Goal: Information Seeking & Learning: Learn about a topic

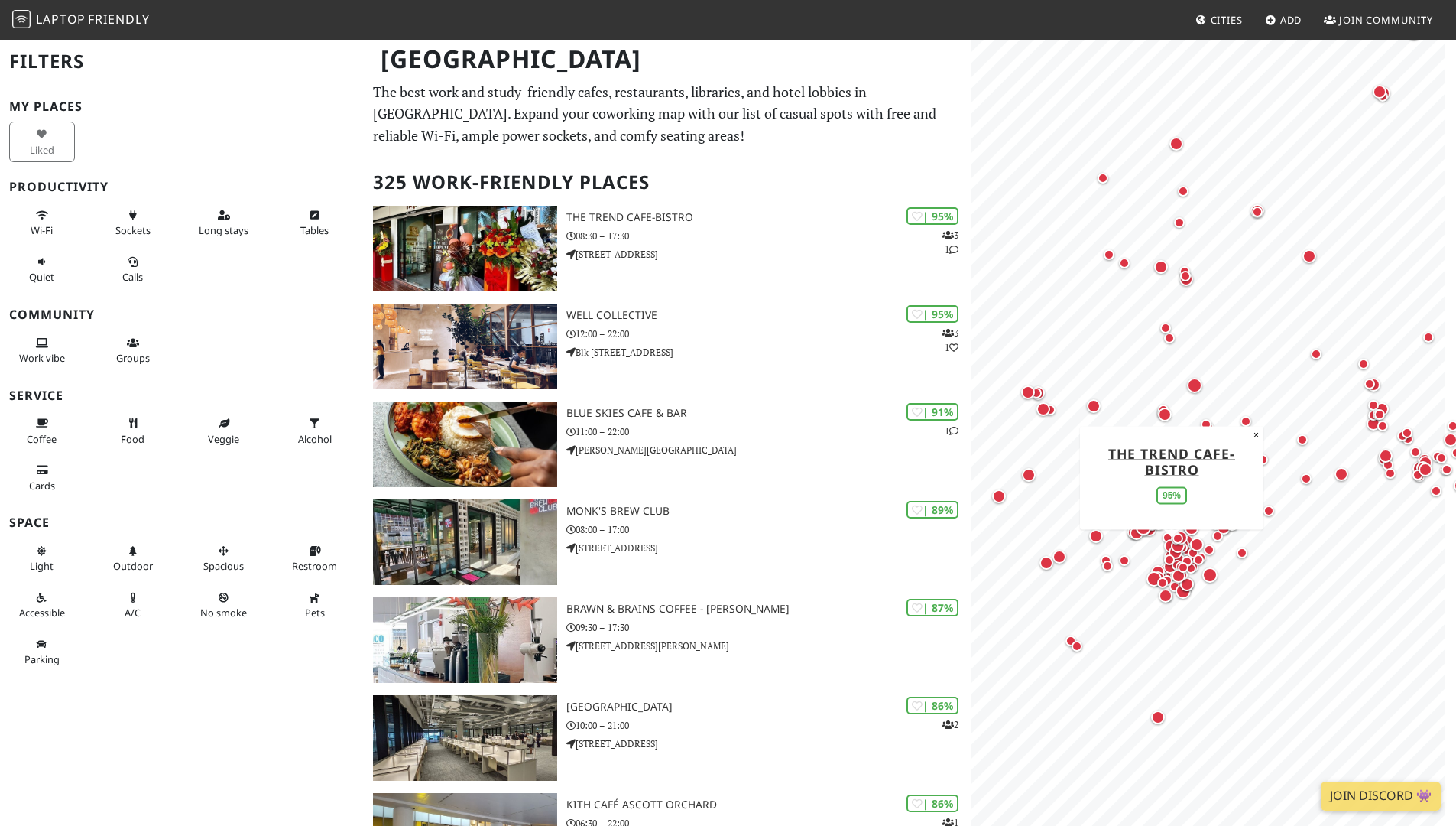
click at [269, 303] on div "My Places Liked Productivity Wi-Fi Sockets Long stays Tables Quiet Calls Commun…" at bounding box center [182, 387] width 345 height 575
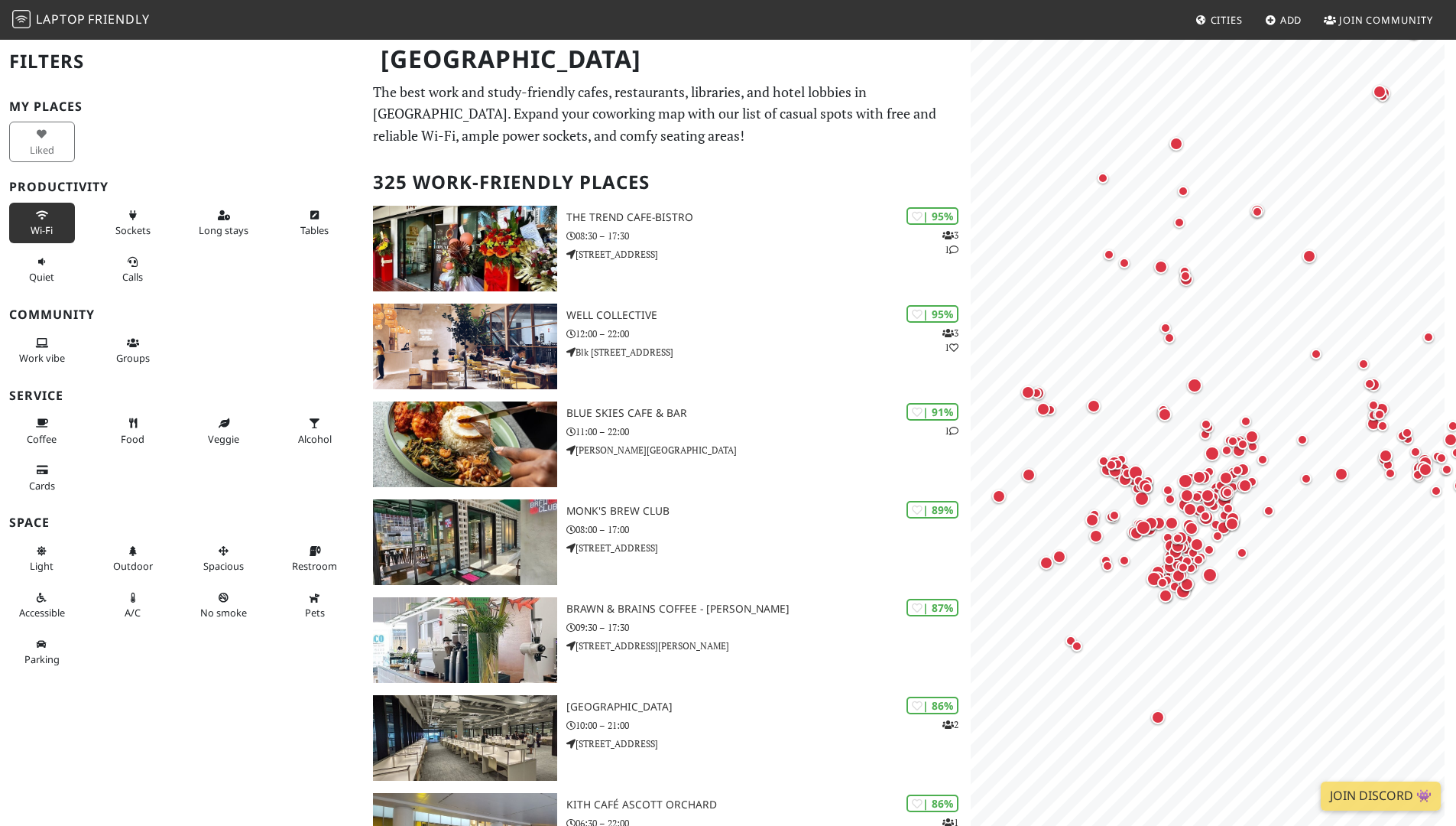
click at [38, 230] on span "Wi-Fi" at bounding box center [42, 229] width 22 height 13
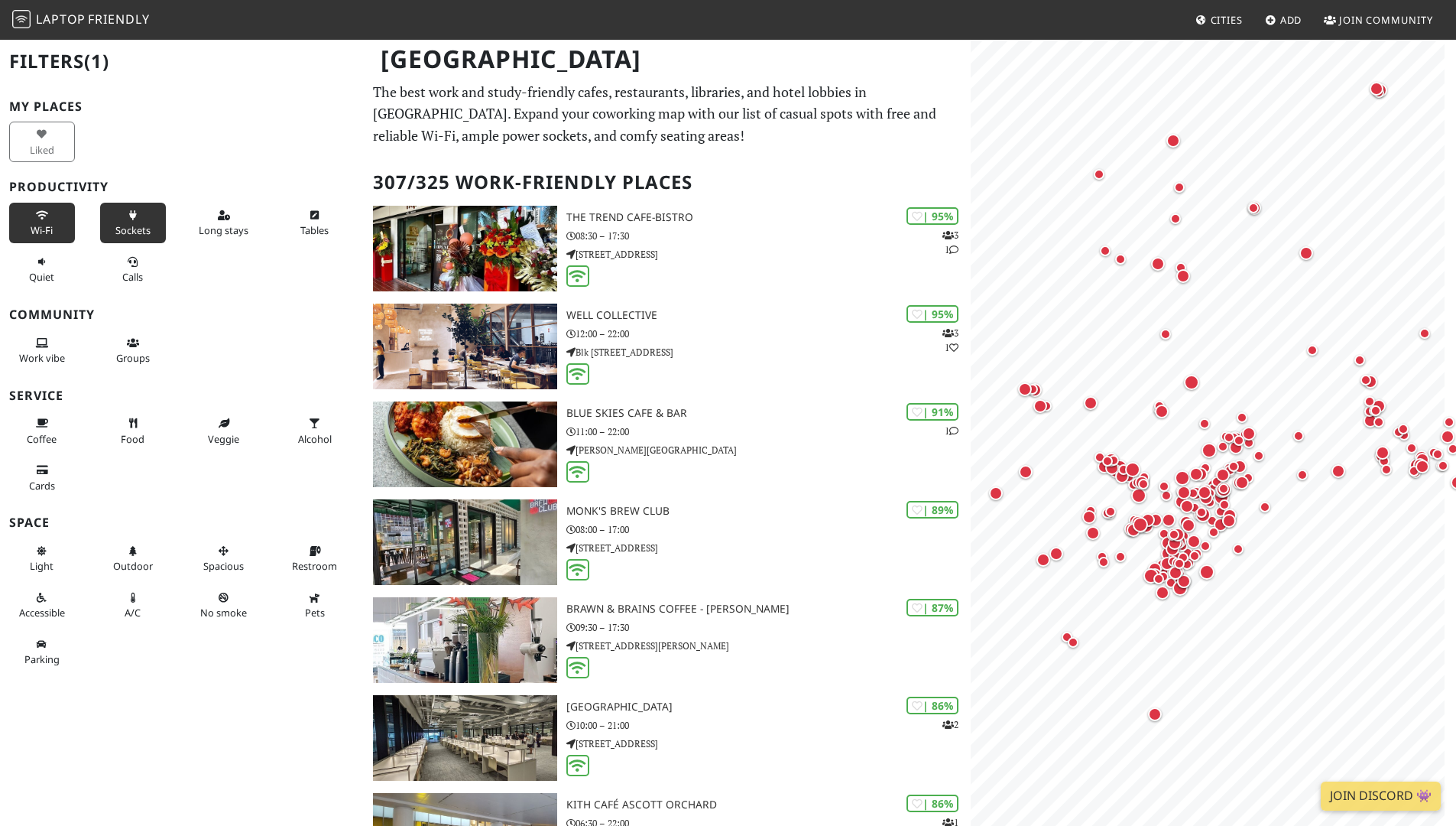
click at [152, 222] on button "Sockets" at bounding box center [132, 222] width 65 height 40
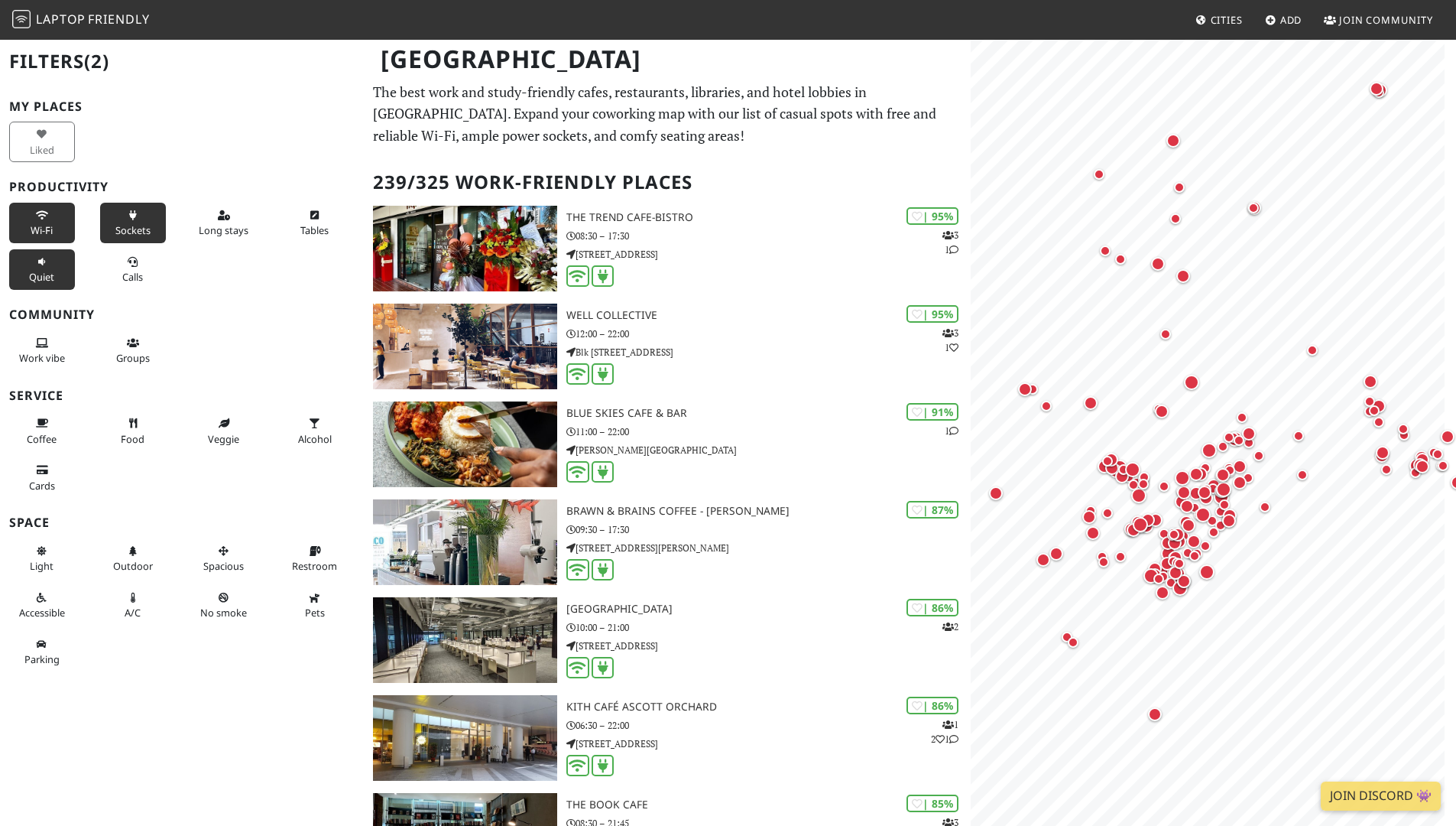
click at [14, 277] on button "Quiet" at bounding box center [42, 269] width 65 height 40
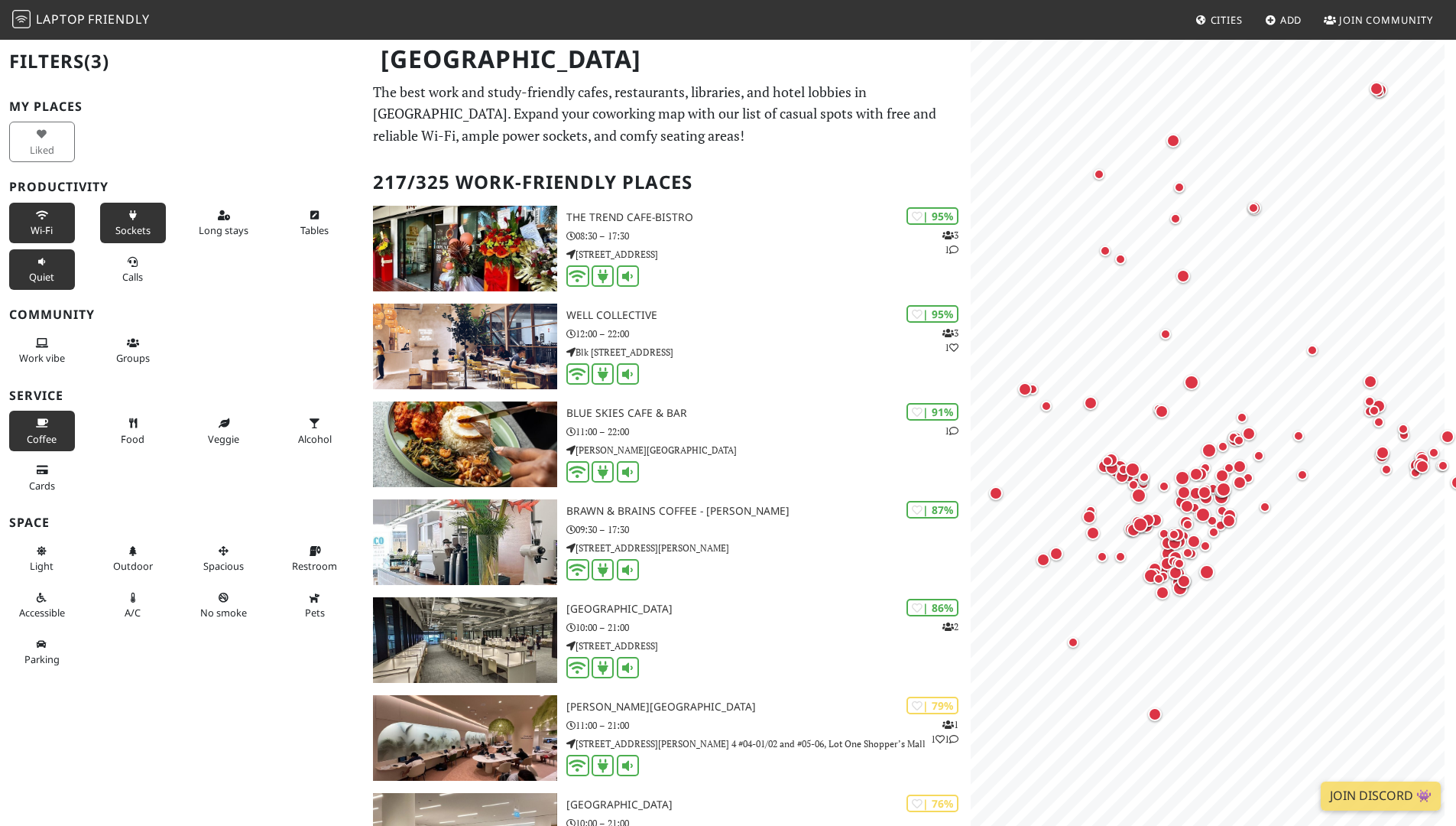
click at [52, 439] on span "Coffee" at bounding box center [42, 438] width 30 height 13
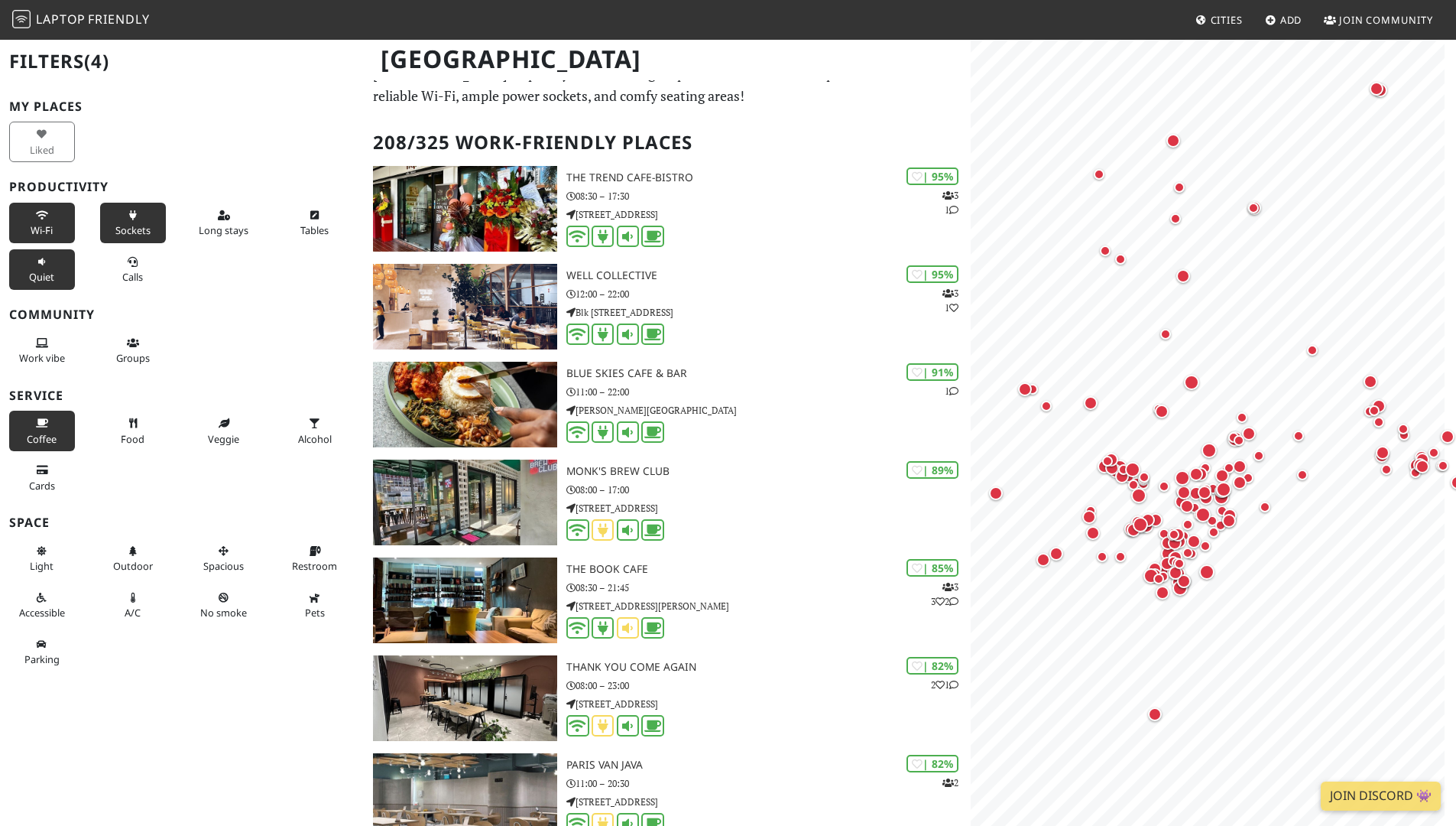
scroll to position [50, 0]
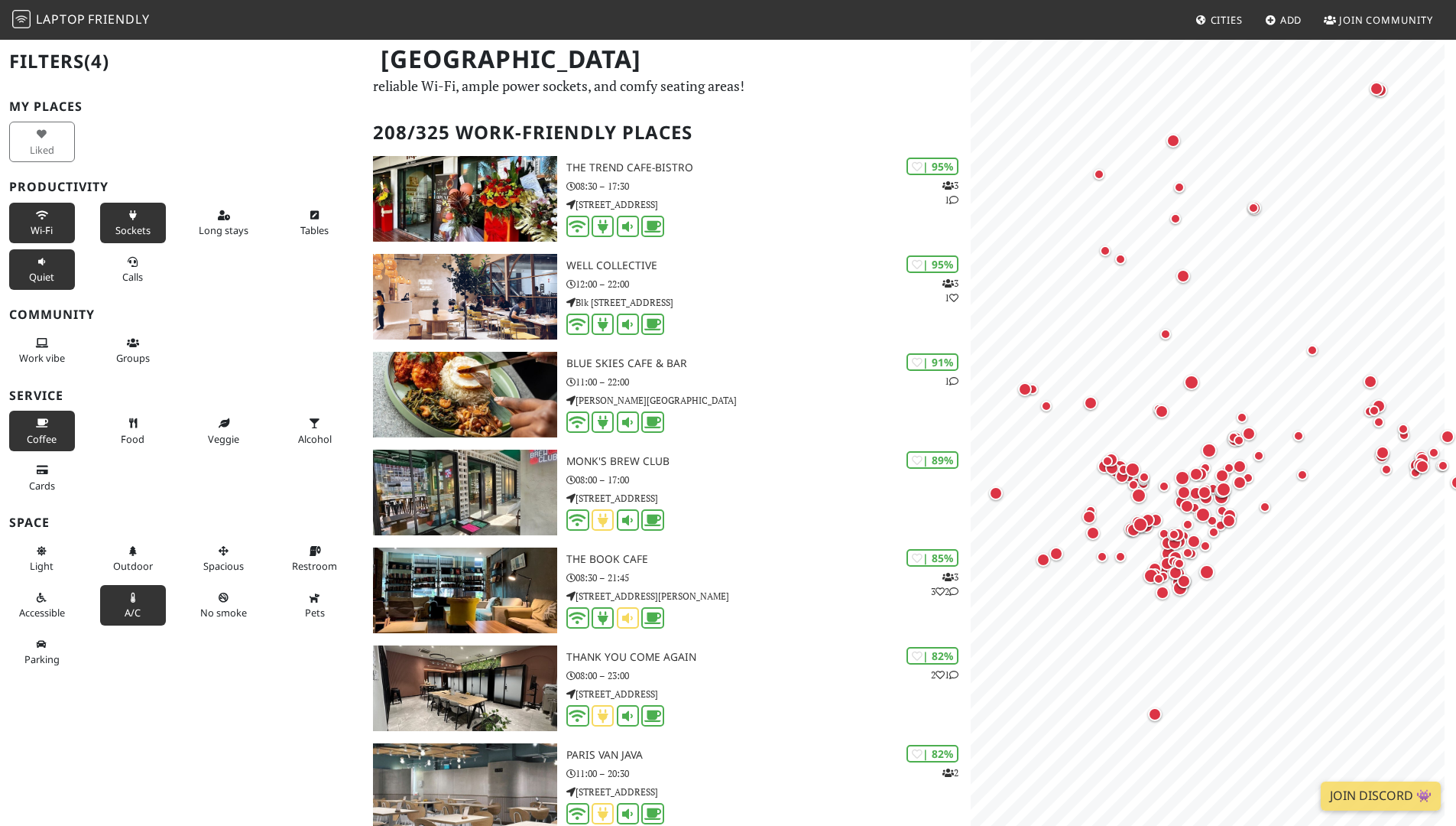
click at [134, 594] on icon at bounding box center [133, 598] width 13 height 10
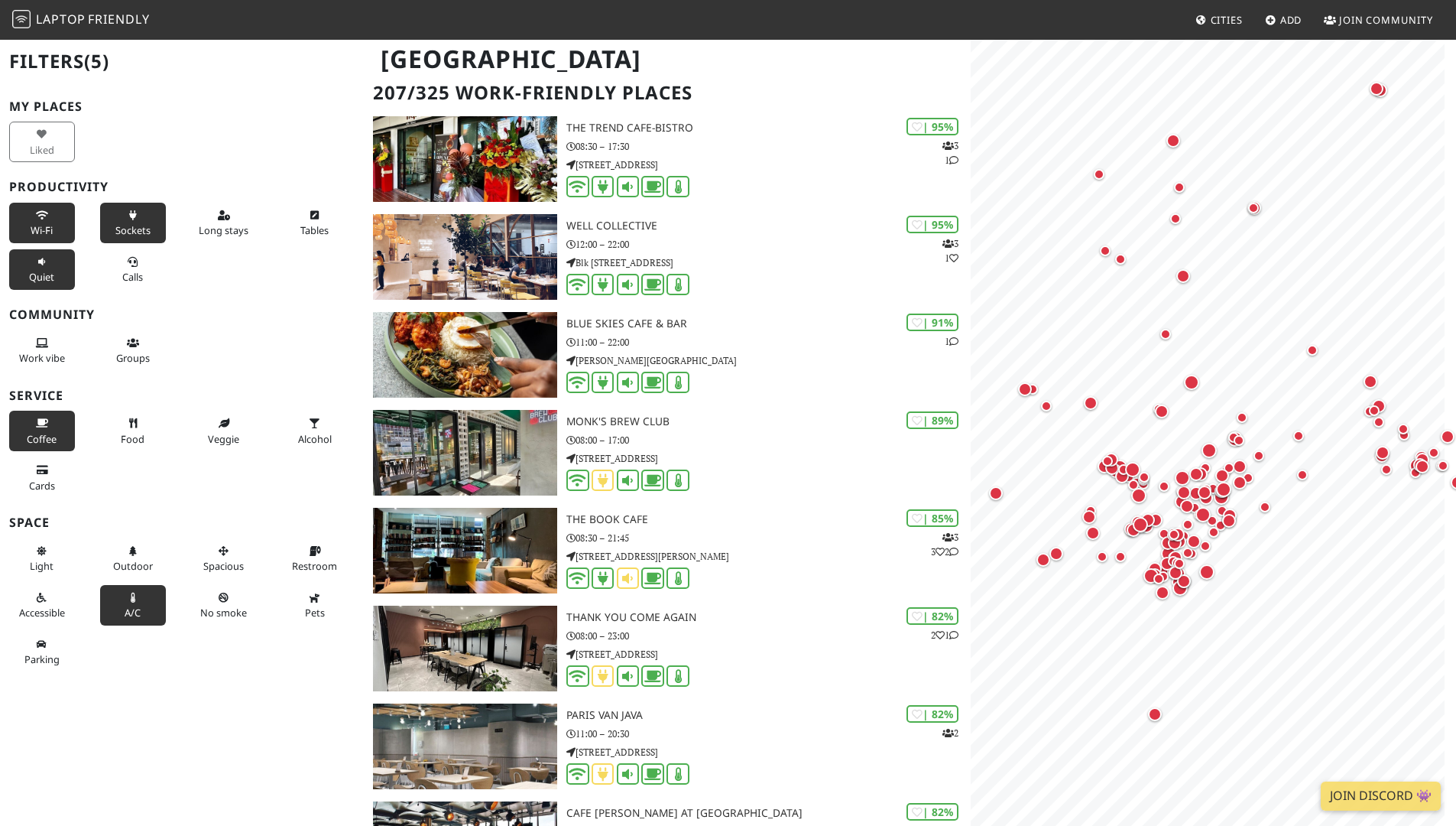
scroll to position [99, 0]
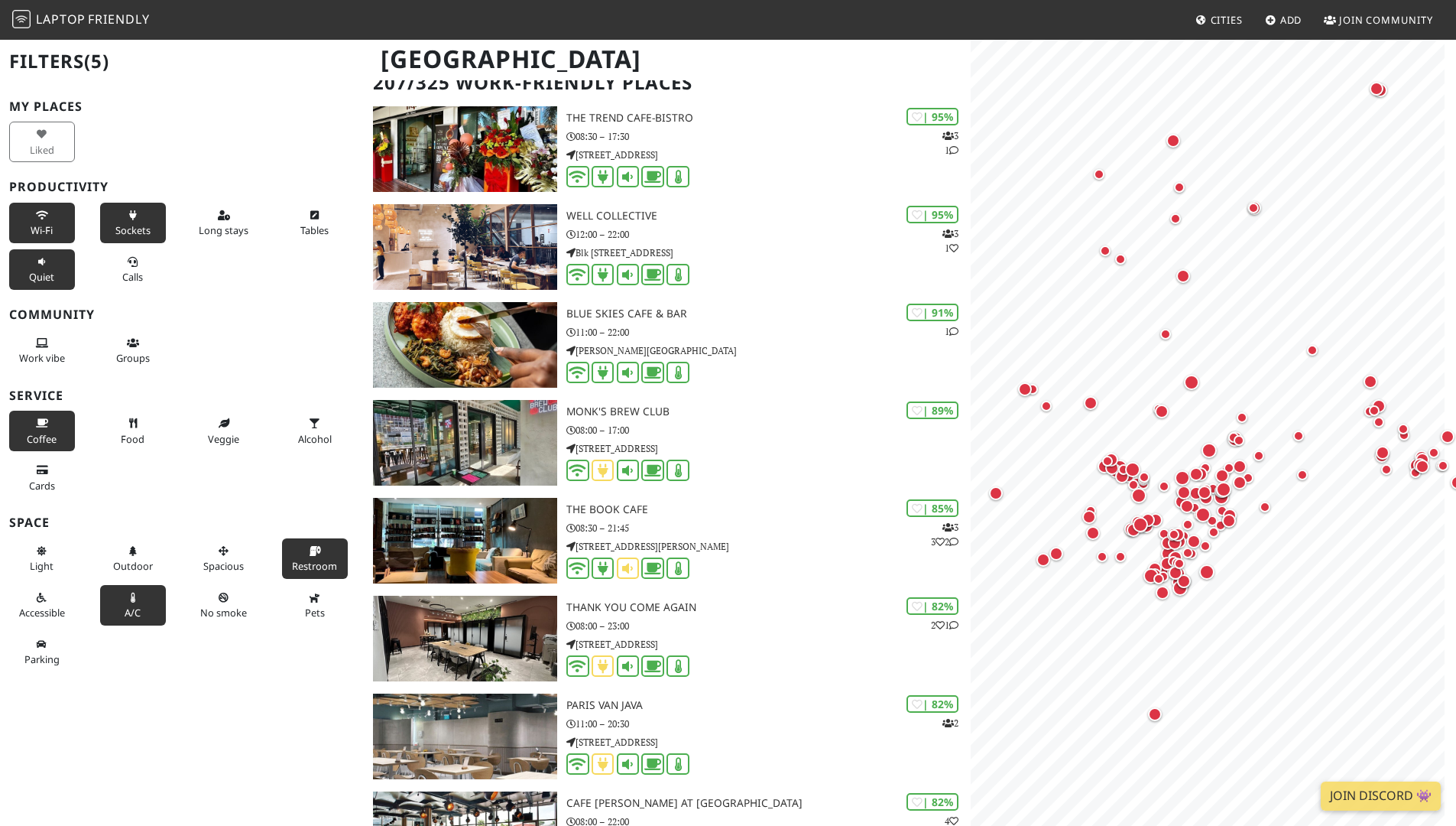
click at [292, 557] on button "Restroom" at bounding box center [314, 558] width 65 height 40
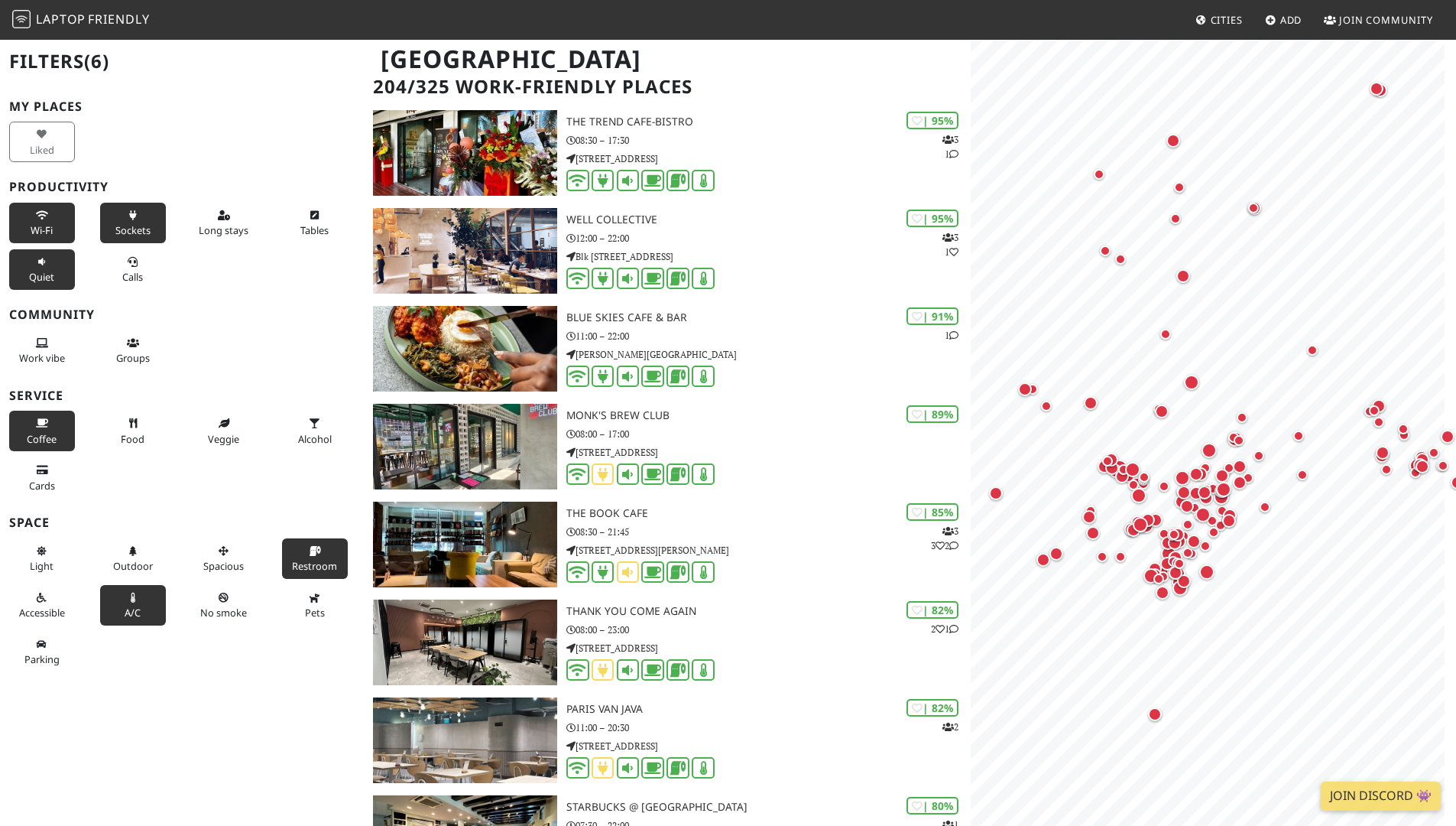
scroll to position [106, 0]
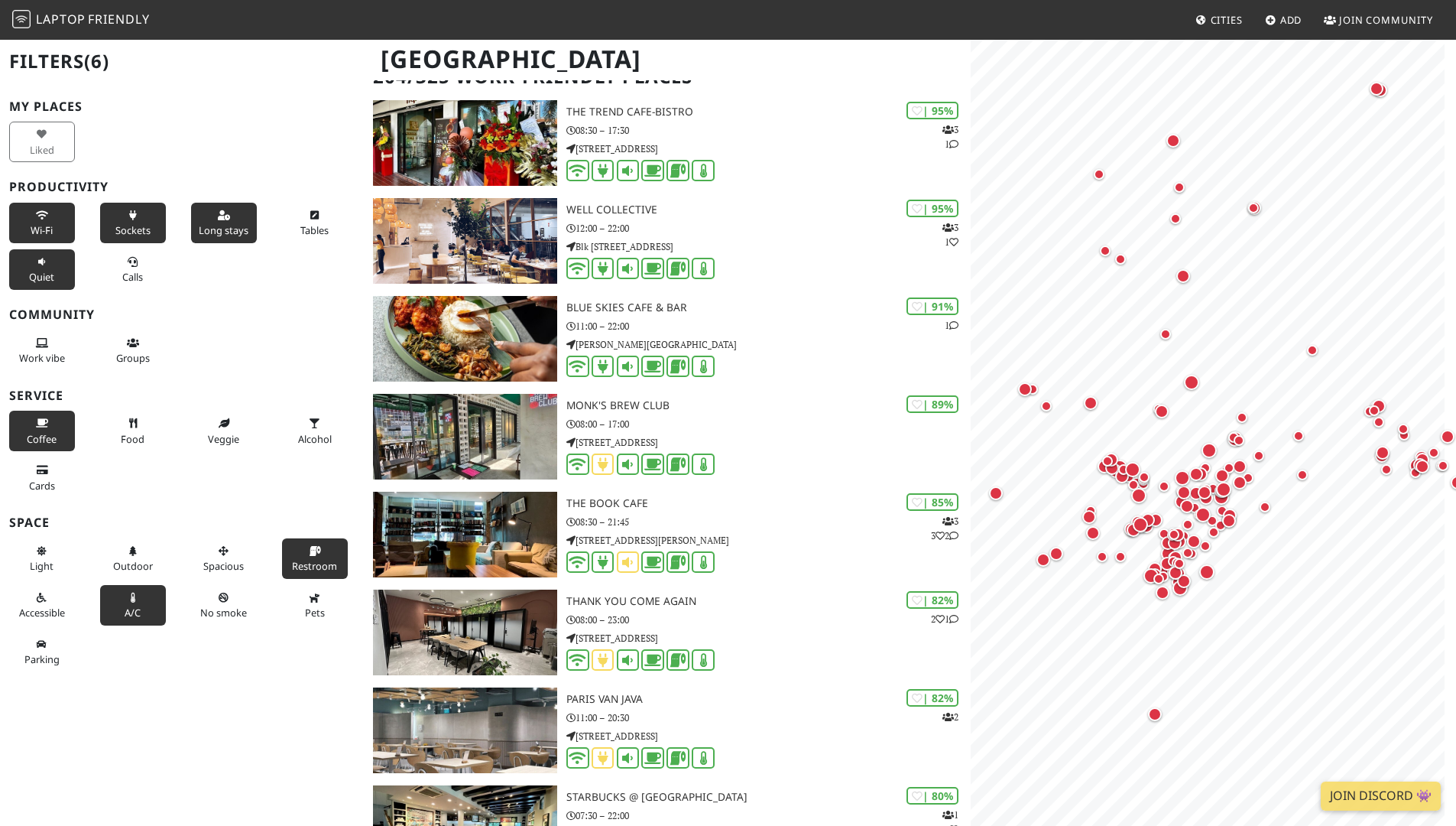
click at [207, 225] on span "Long stays" at bounding box center [223, 229] width 50 height 13
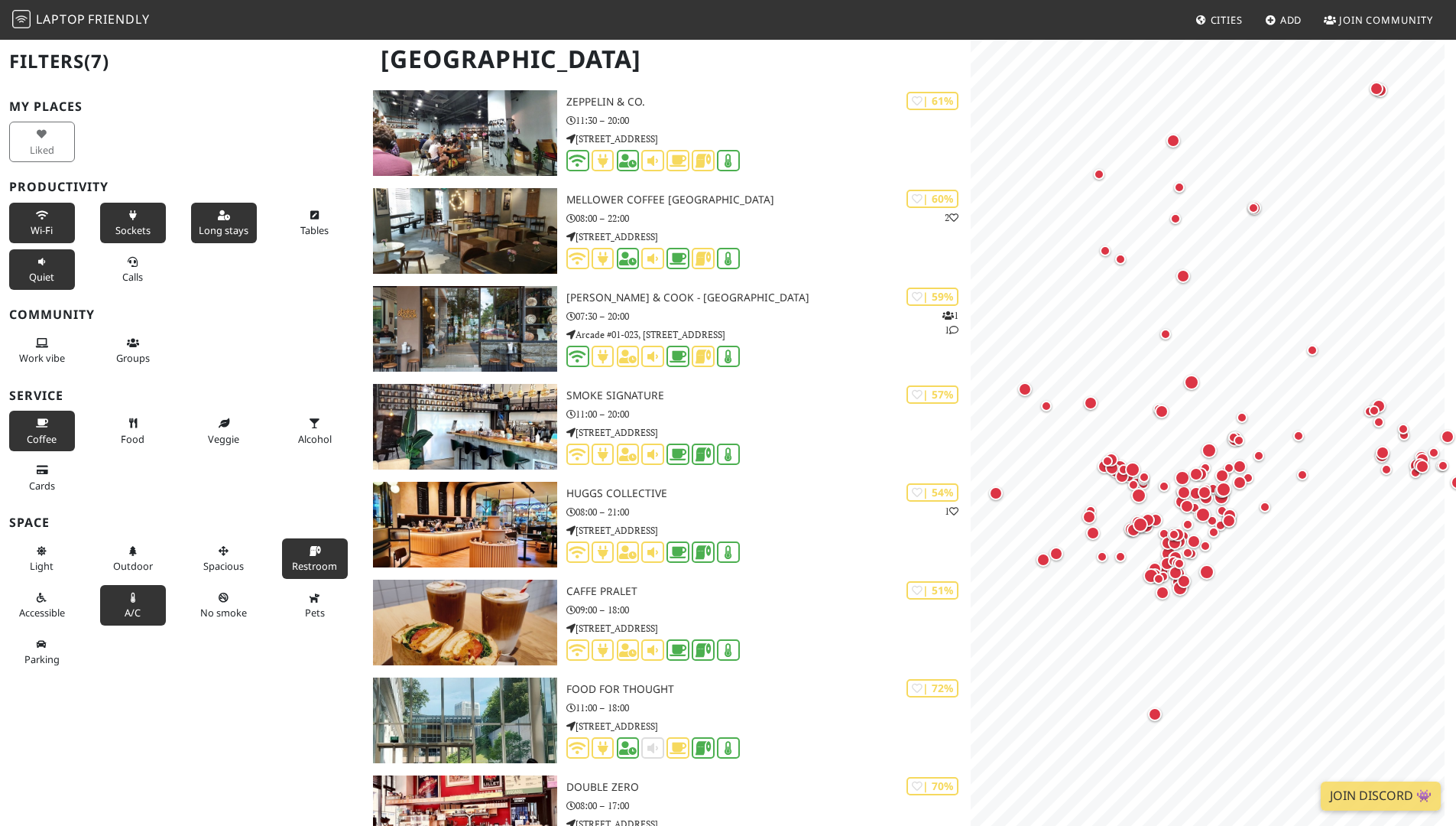
scroll to position [8493, 0]
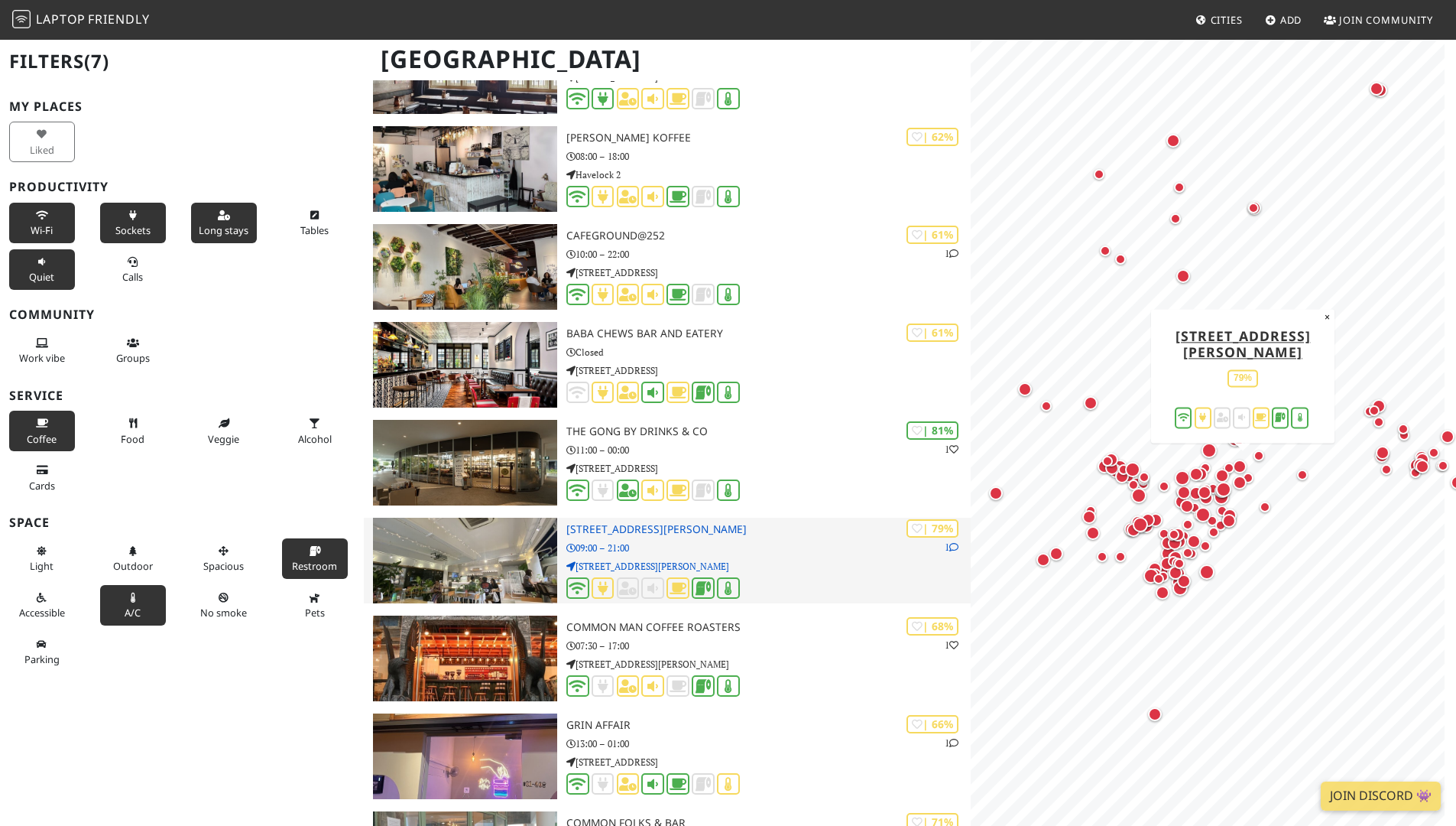
click at [447, 571] on img at bounding box center [465, 560] width 184 height 86
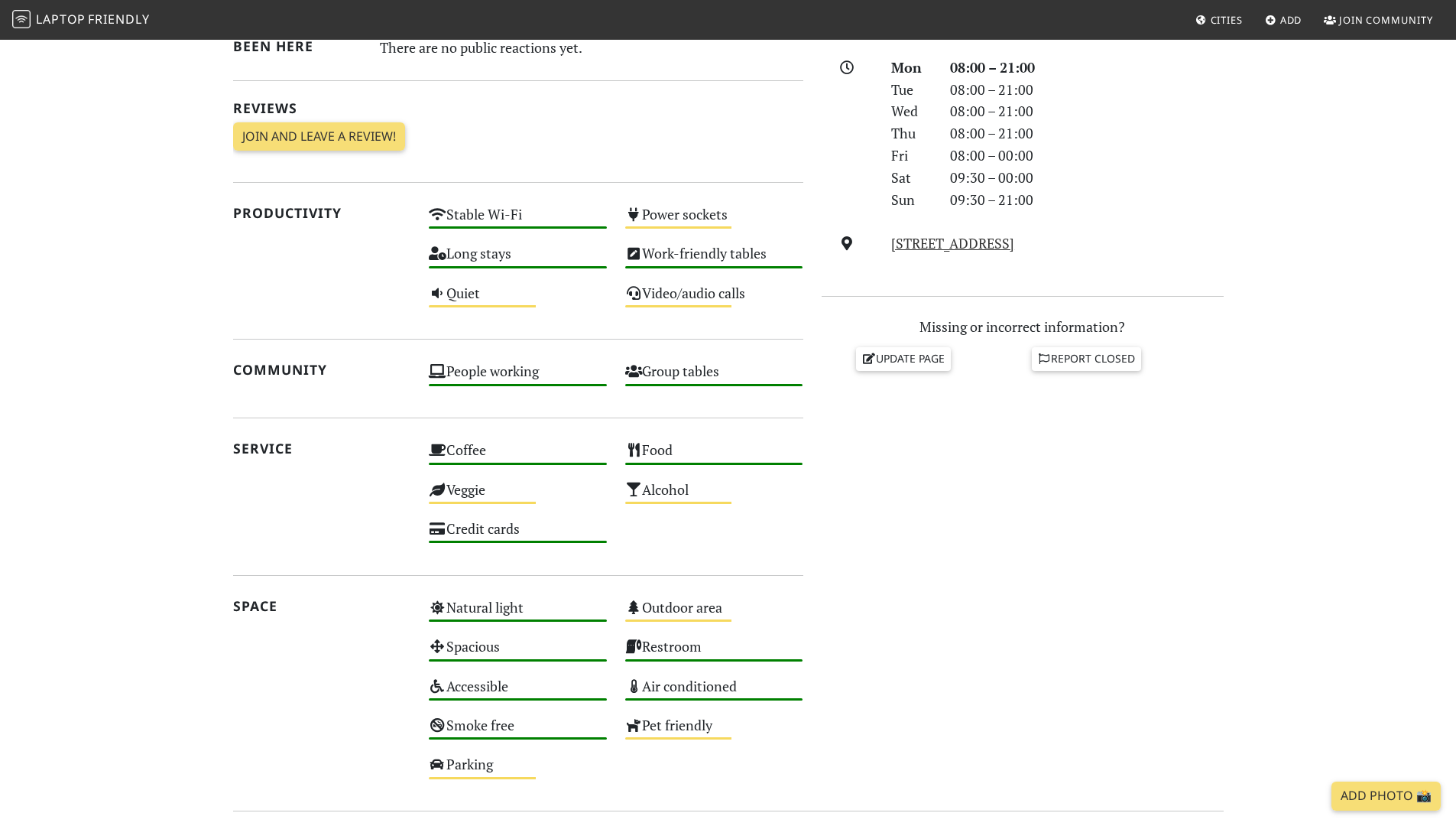
scroll to position [467, 0]
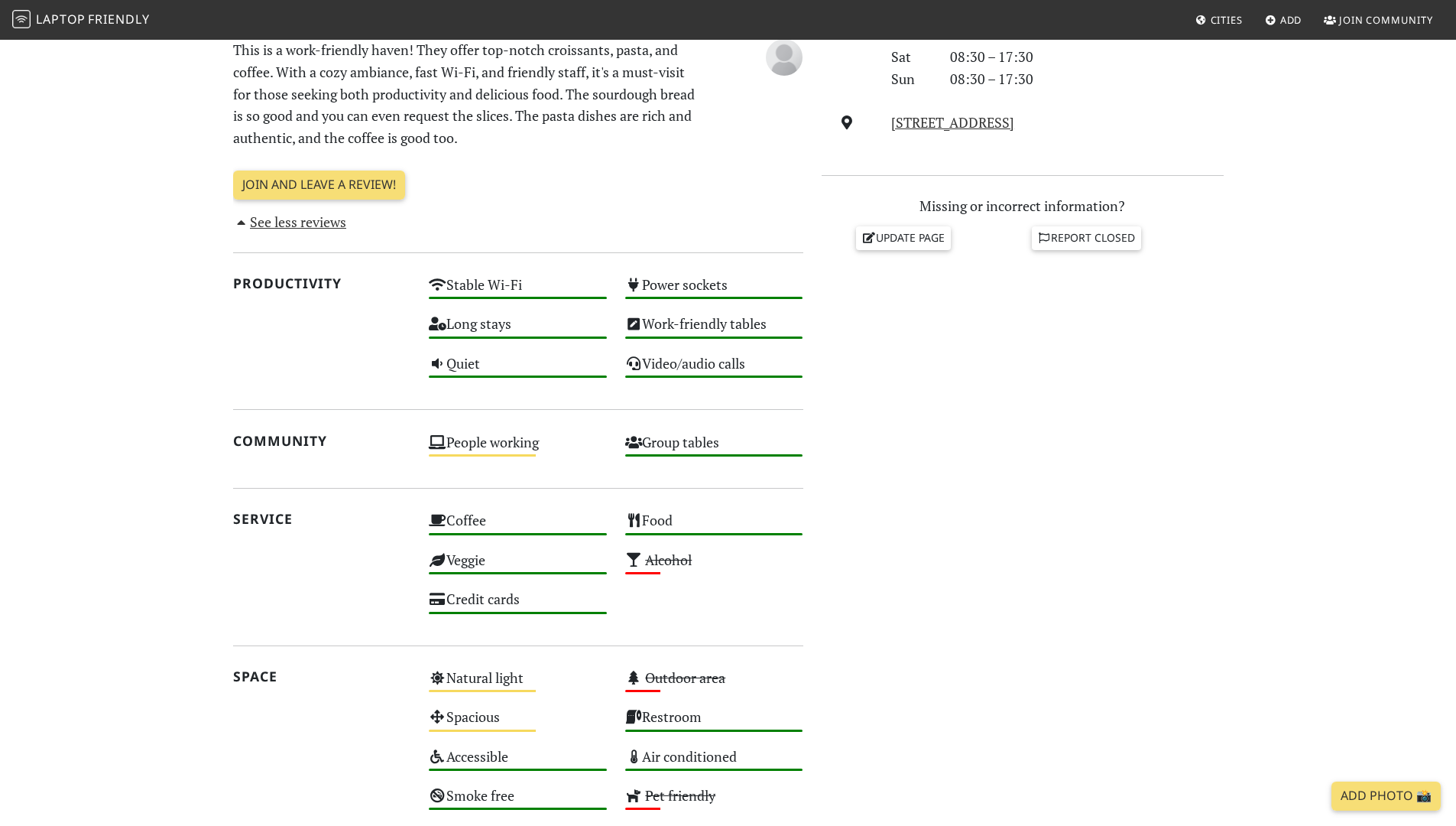
scroll to position [809, 0]
